Goal: Browse casually: Explore the website without a specific task or goal

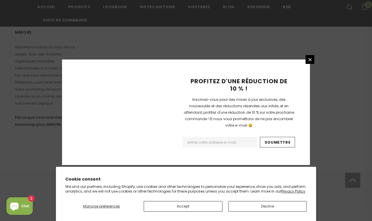
scroll to position [405, 0]
